Goal: Check status: Check status

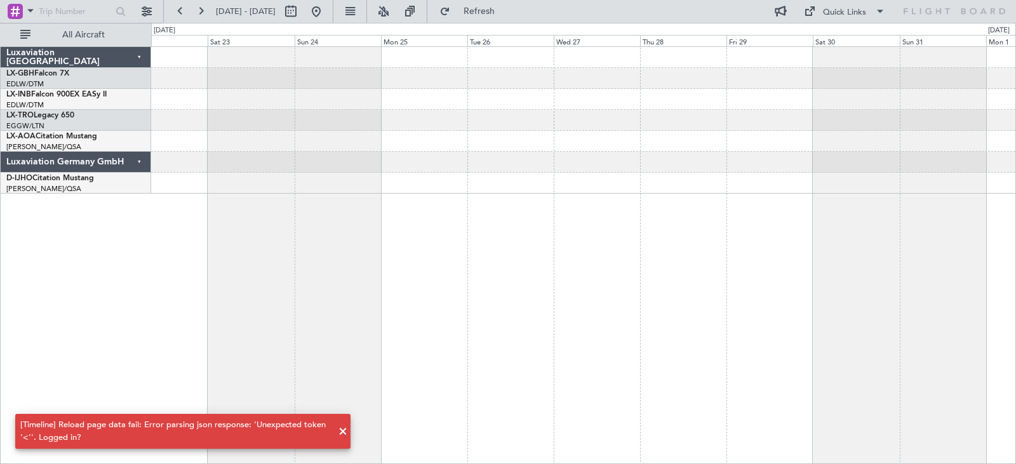
click at [343, 434] on span at bounding box center [342, 431] width 15 height 15
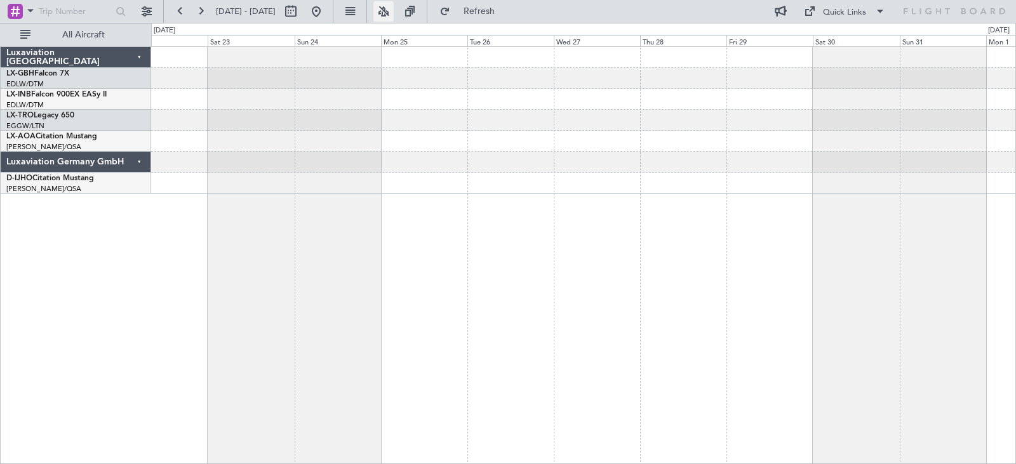
click at [394, 3] on button at bounding box center [383, 11] width 20 height 20
click at [487, 11] on button "Refresh" at bounding box center [472, 11] width 76 height 20
click at [394, 15] on button at bounding box center [383, 11] width 20 height 20
